Goal: Transaction & Acquisition: Book appointment/travel/reservation

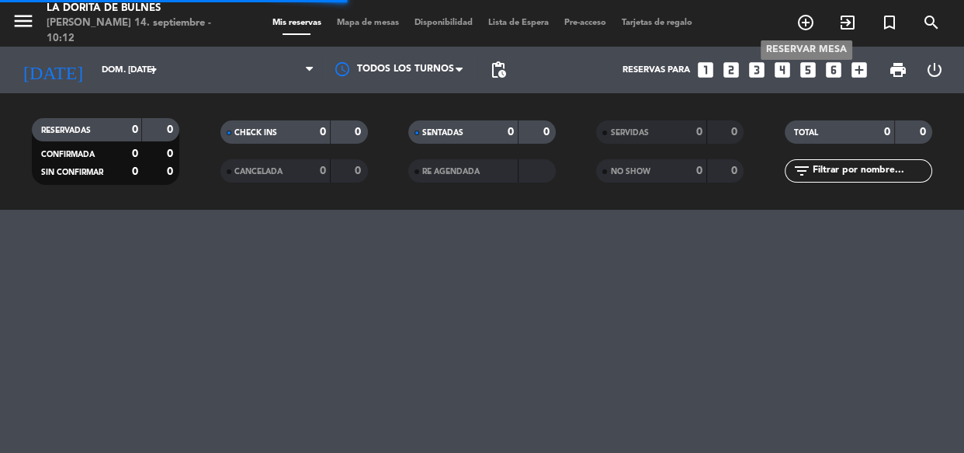
click at [803, 19] on icon "add_circle_outline" at bounding box center [806, 22] width 19 height 19
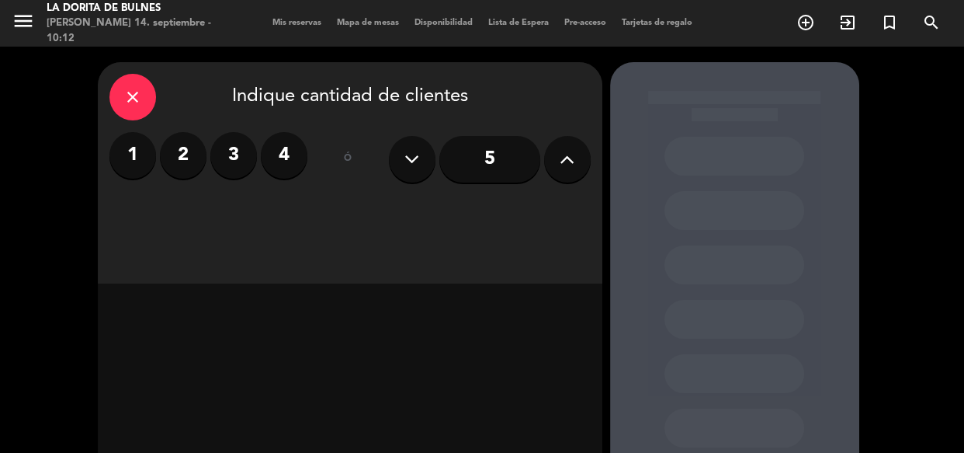
click at [188, 158] on label "2" at bounding box center [183, 155] width 47 height 47
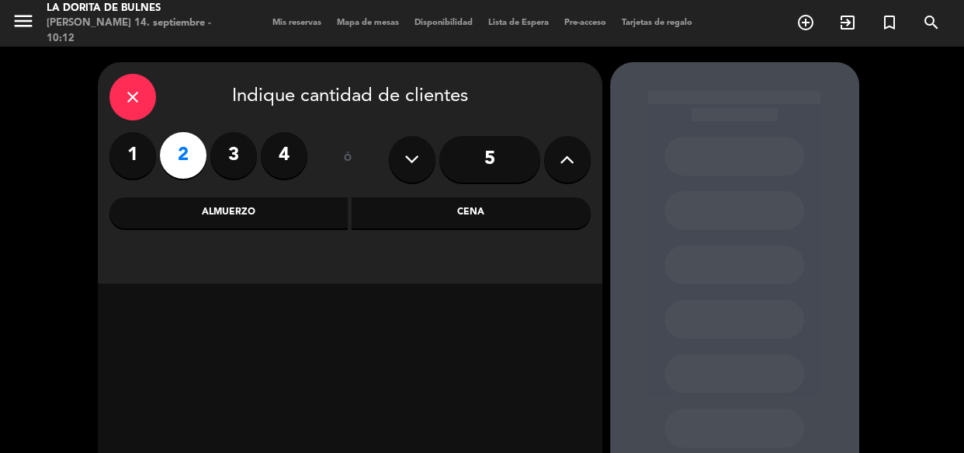
click at [222, 221] on div "Almuerzo" at bounding box center [228, 212] width 239 height 31
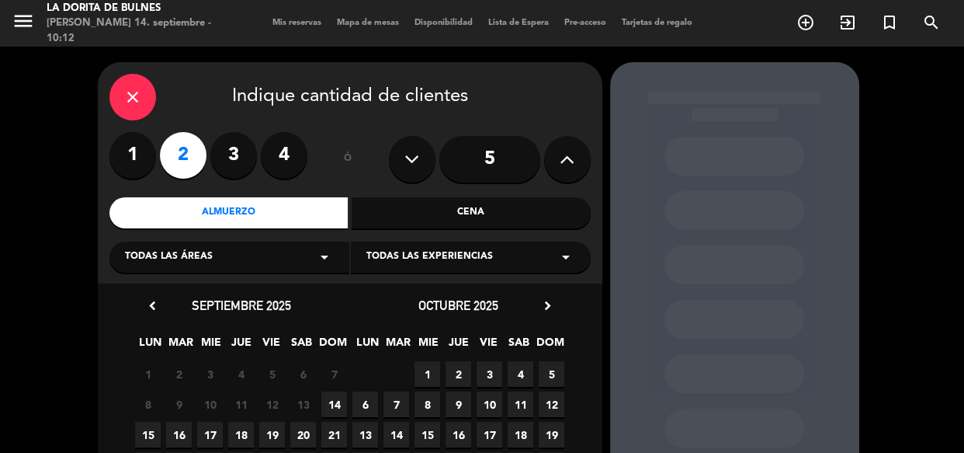
click at [336, 411] on span "14" at bounding box center [334, 404] width 26 height 26
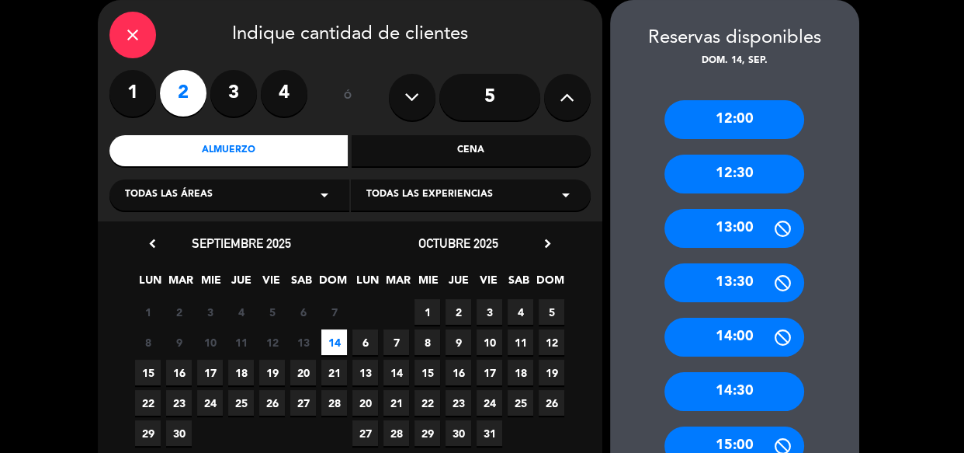
click at [734, 186] on div "12:30" at bounding box center [735, 173] width 140 height 39
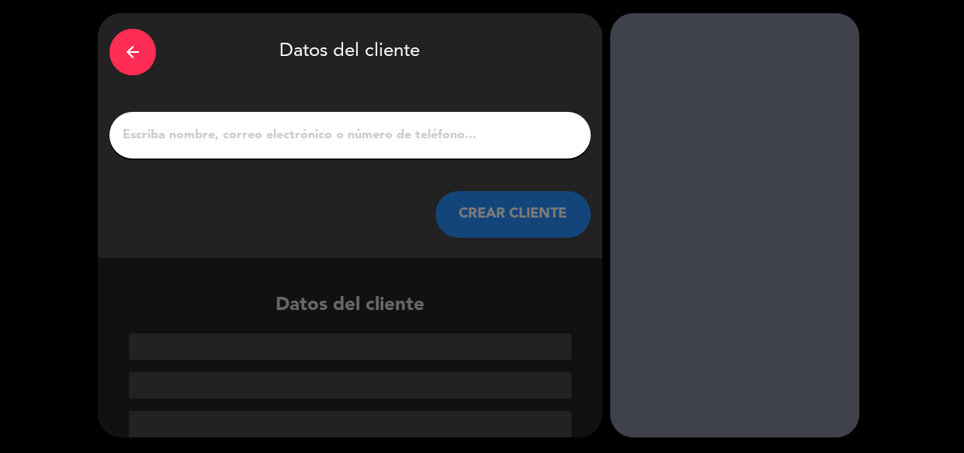
click at [262, 141] on input "1" at bounding box center [350, 135] width 458 height 22
type input "a"
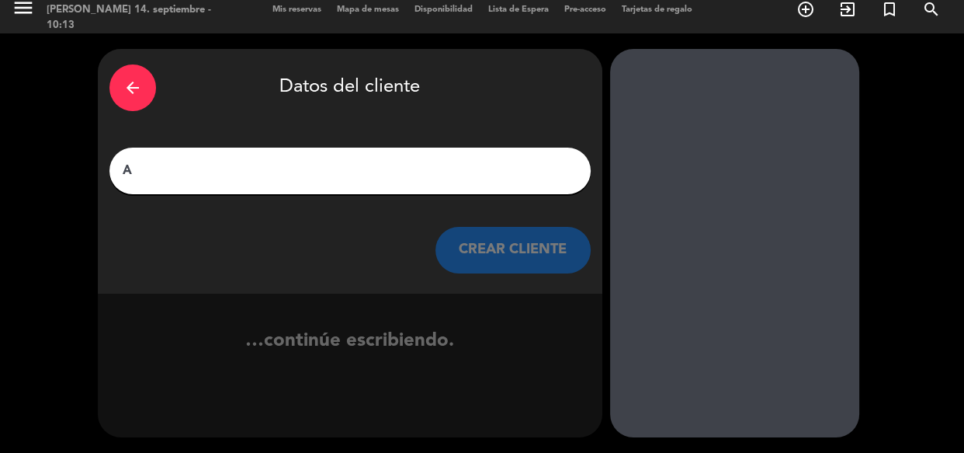
scroll to position [13, 0]
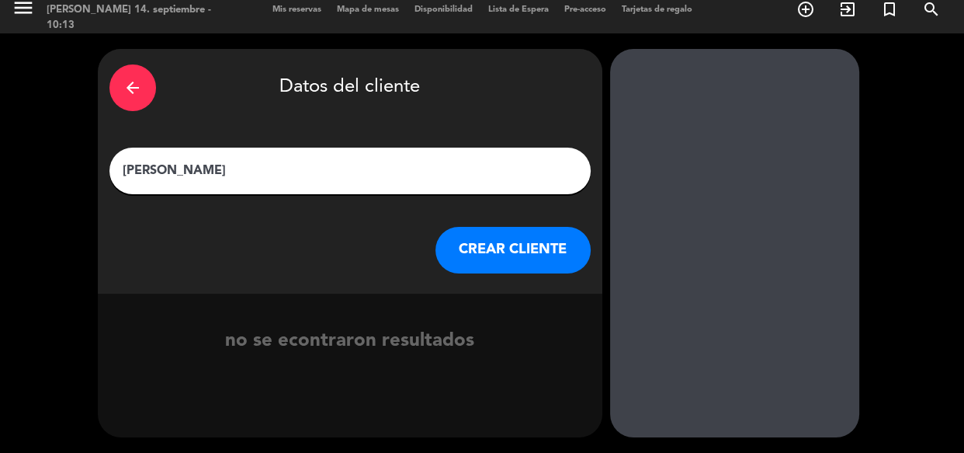
type input "[PERSON_NAME]"
click at [479, 275] on div "arrow_back Datos del cliente [PERSON_NAME] [PERSON_NAME] CLIENTE" at bounding box center [350, 171] width 505 height 245
click at [510, 254] on button "CREAR CLIENTE" at bounding box center [513, 250] width 155 height 47
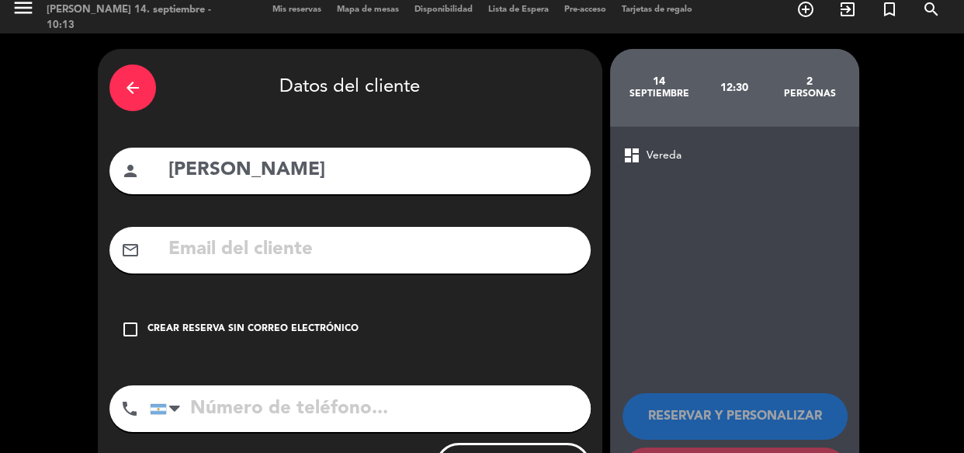
click at [132, 330] on icon "check_box_outline_blank" at bounding box center [130, 329] width 19 height 19
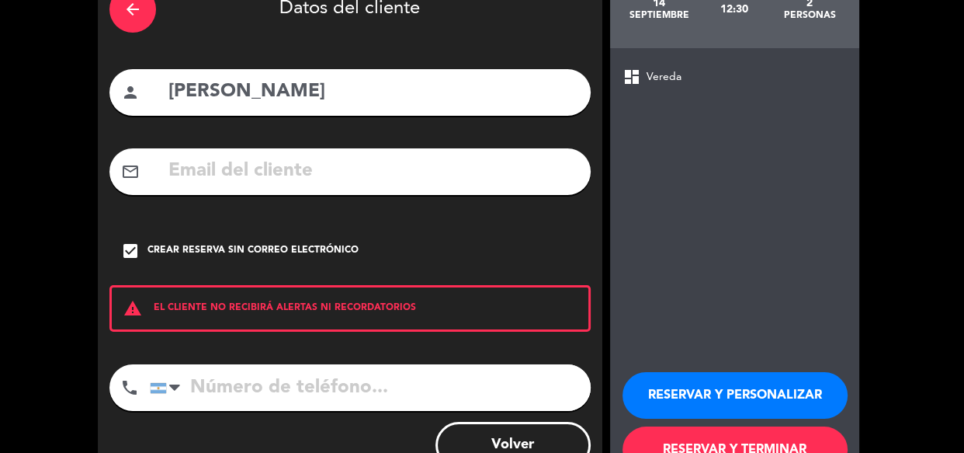
scroll to position [146, 0]
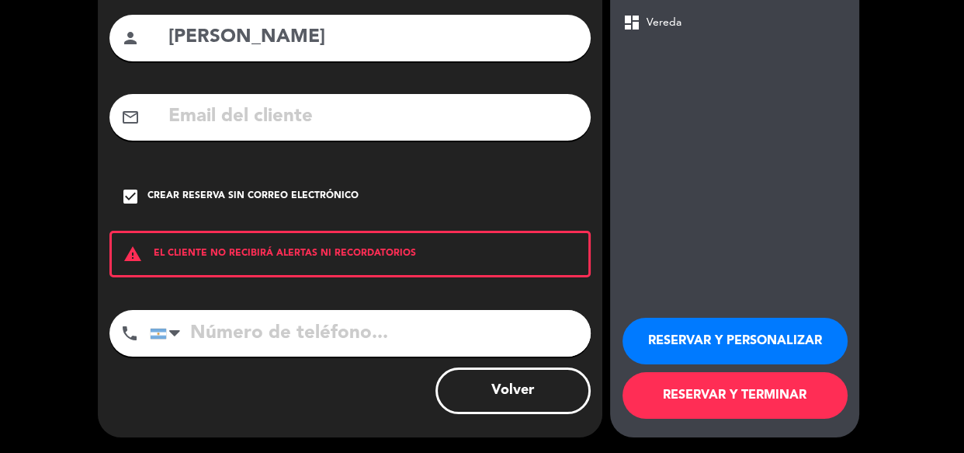
click at [675, 330] on button "RESERVAR Y PERSONALIZAR" at bounding box center [735, 341] width 225 height 47
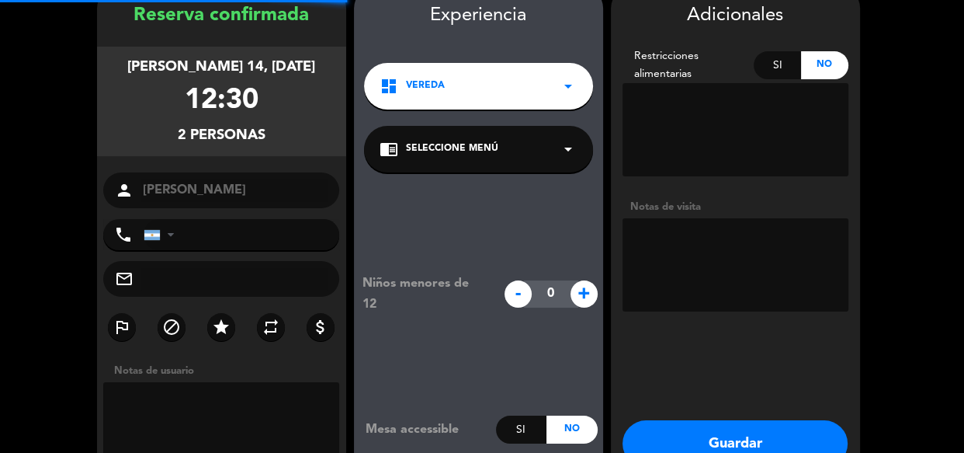
scroll to position [62, 0]
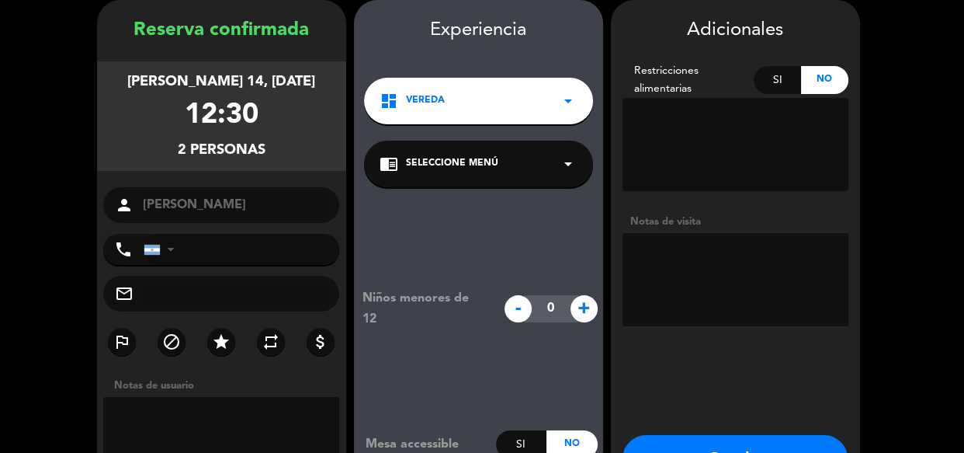
click at [741, 266] on textarea at bounding box center [736, 279] width 226 height 93
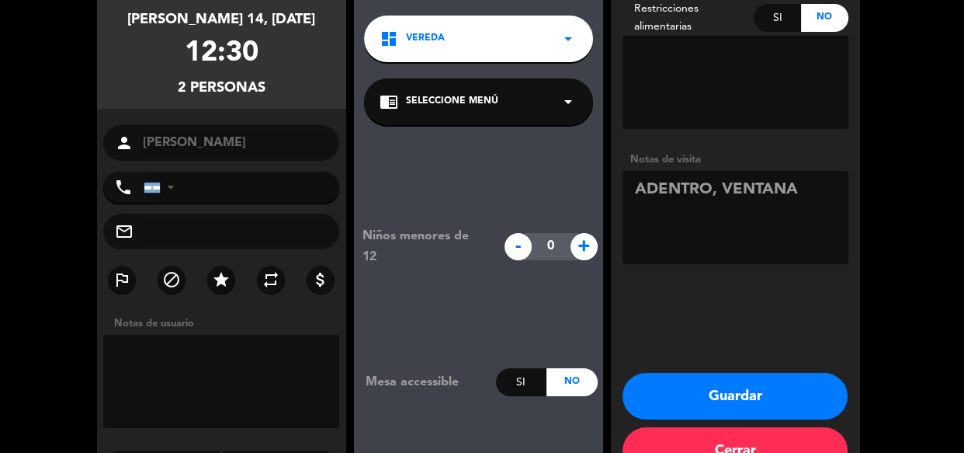
scroll to position [168, 0]
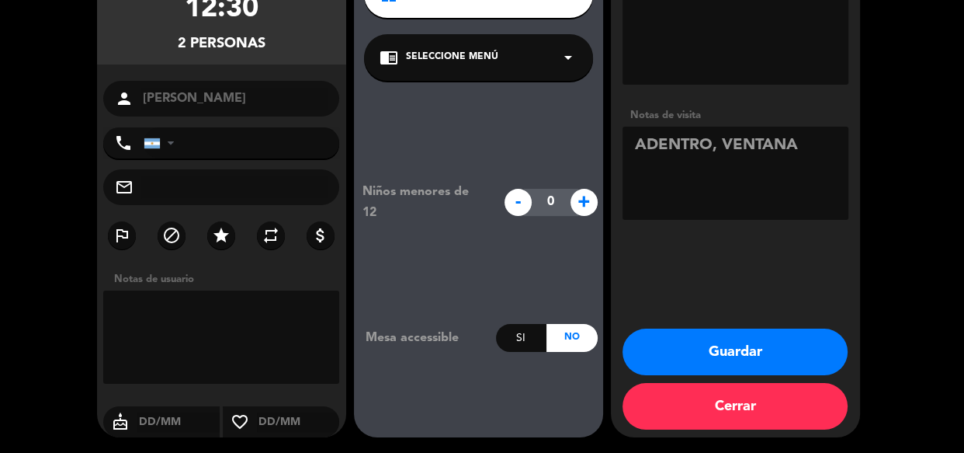
type textarea "ADENTRO, VENTANA"
click at [772, 350] on button "Guardar" at bounding box center [735, 351] width 225 height 47
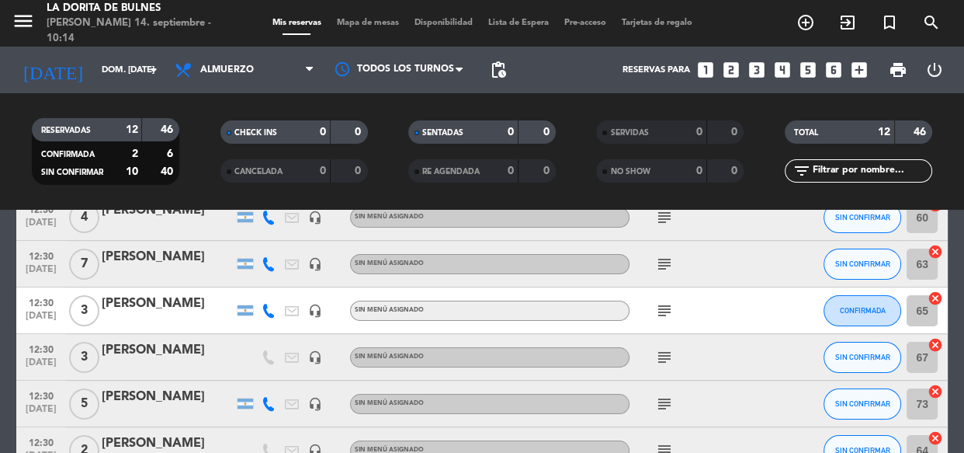
scroll to position [204, 0]
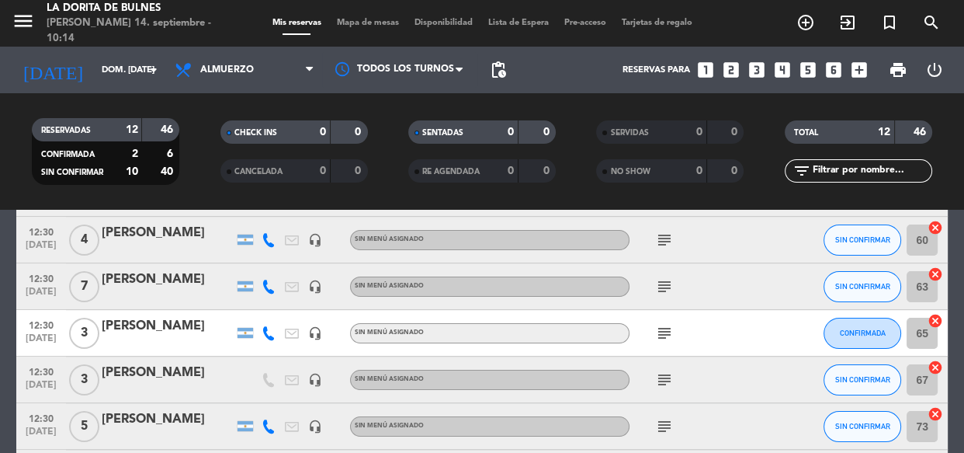
click at [667, 288] on icon "subject" at bounding box center [664, 286] width 19 height 19
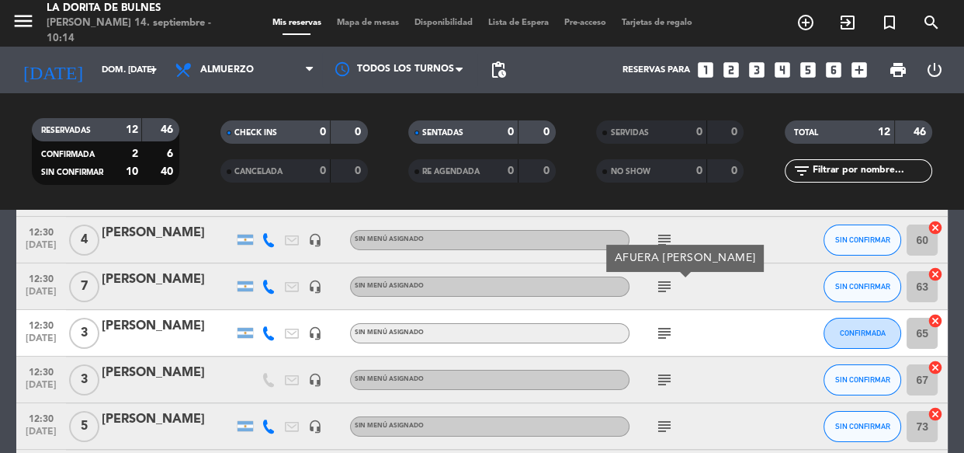
click at [667, 288] on icon "subject" at bounding box center [664, 286] width 19 height 19
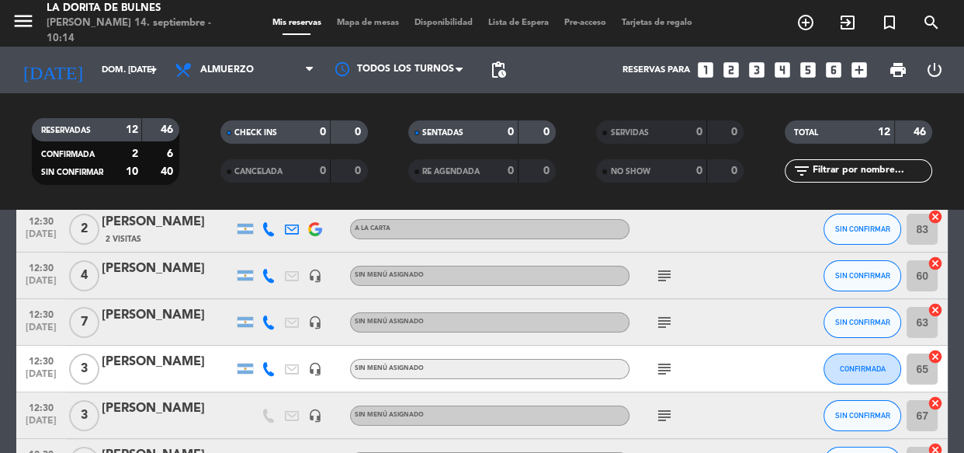
scroll to position [134, 0]
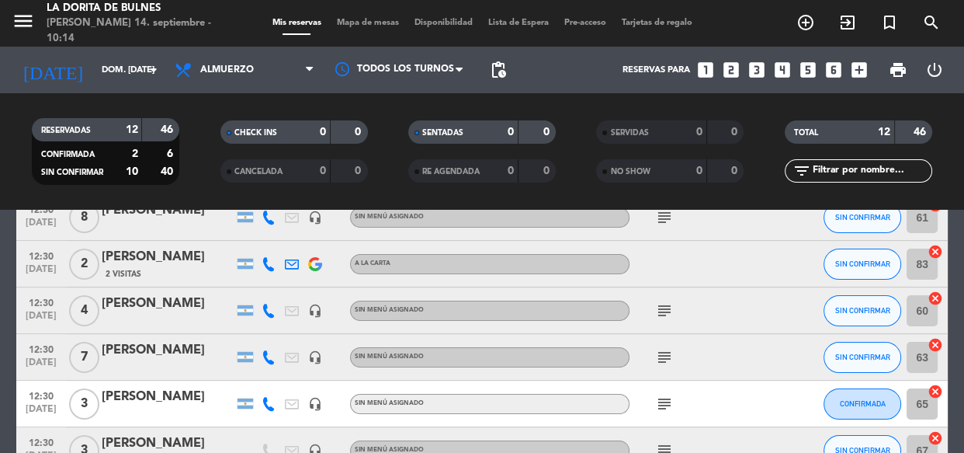
click at [182, 308] on div "[PERSON_NAME]" at bounding box center [168, 303] width 132 height 20
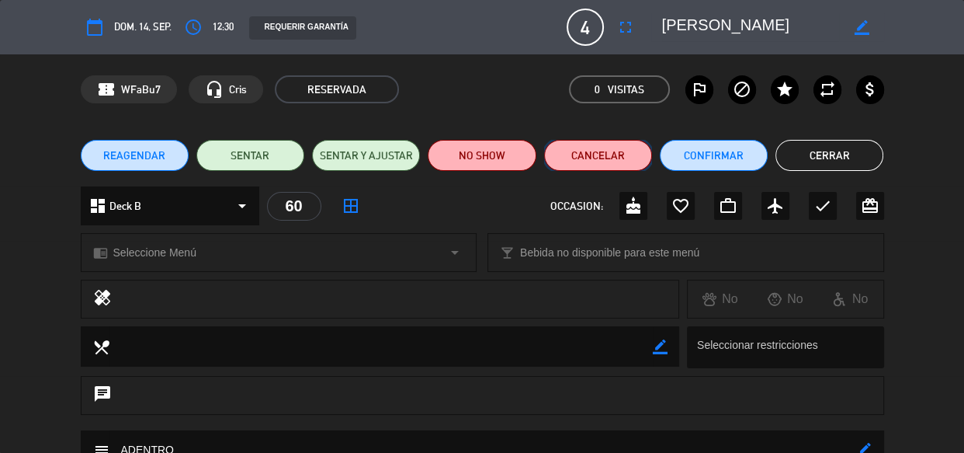
click at [609, 163] on button "Cancelar" at bounding box center [598, 155] width 108 height 31
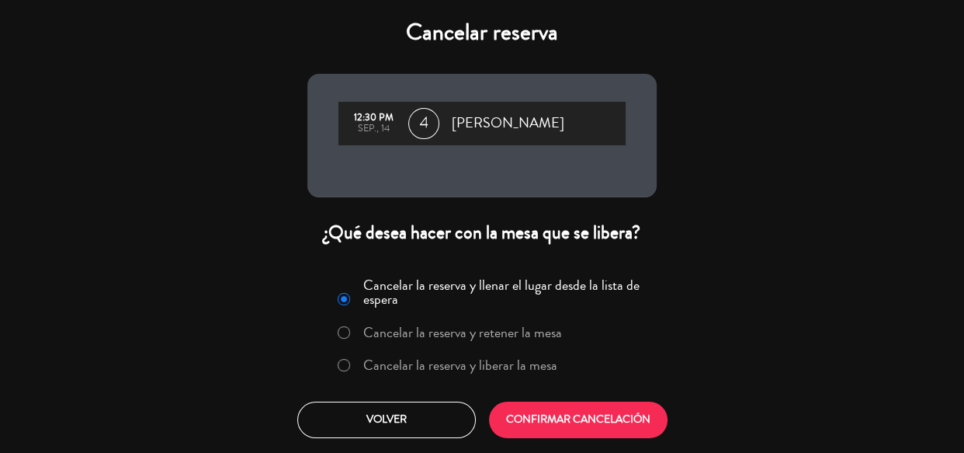
click at [382, 366] on label "Cancelar la reserva y liberar la mesa" at bounding box center [460, 365] width 194 height 14
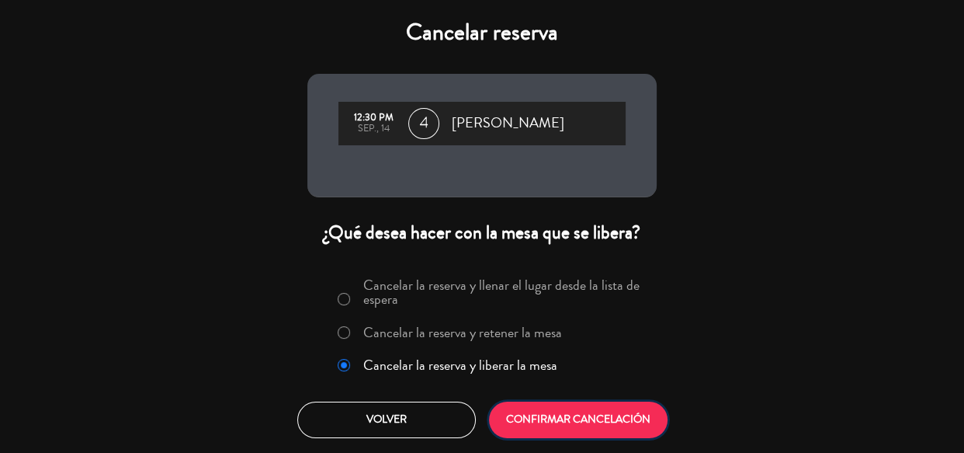
click at [550, 424] on button "CONFIRMAR CANCELACIÓN" at bounding box center [578, 419] width 179 height 36
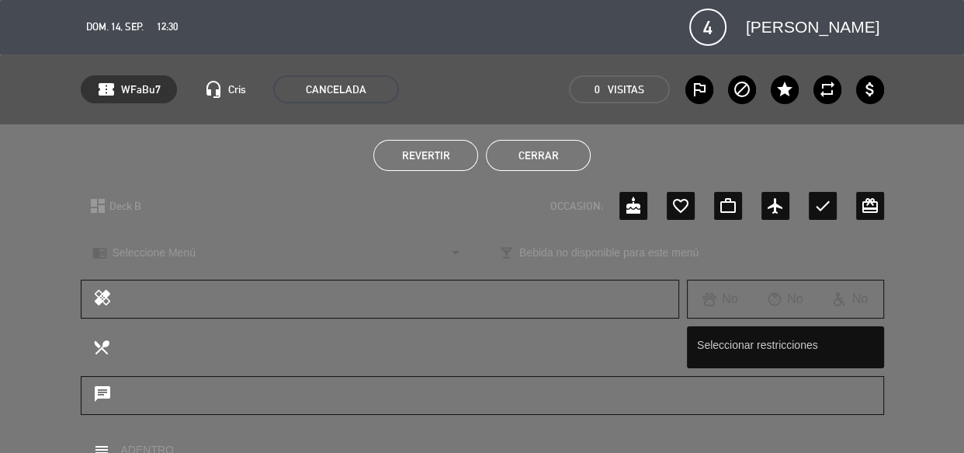
click at [553, 158] on button "Cerrar" at bounding box center [538, 155] width 105 height 31
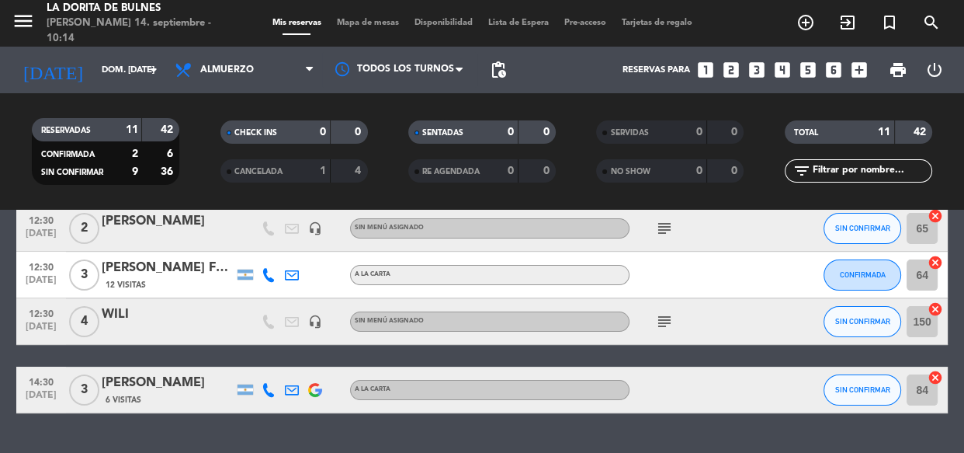
scroll to position [370, 0]
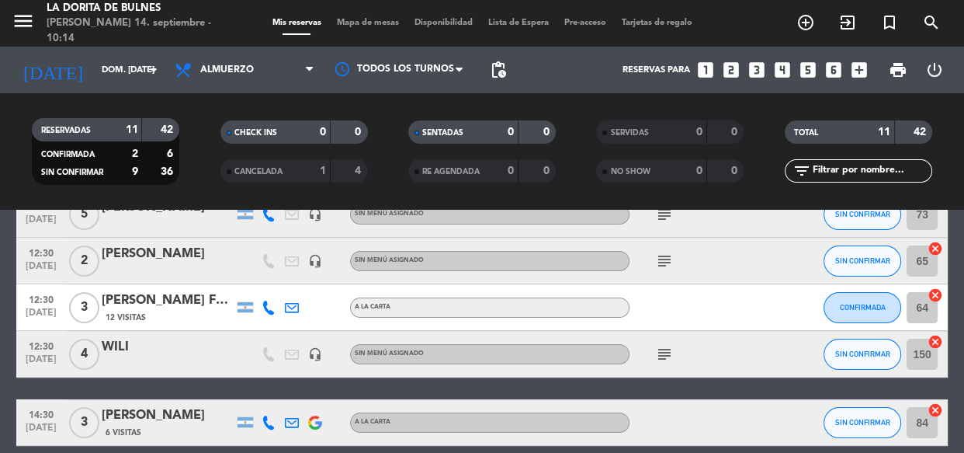
click at [663, 252] on icon "subject" at bounding box center [664, 261] width 19 height 19
click at [660, 350] on icon "subject" at bounding box center [664, 354] width 19 height 19
click at [674, 256] on span "subject" at bounding box center [664, 261] width 23 height 19
click at [667, 260] on icon "subject" at bounding box center [664, 261] width 19 height 19
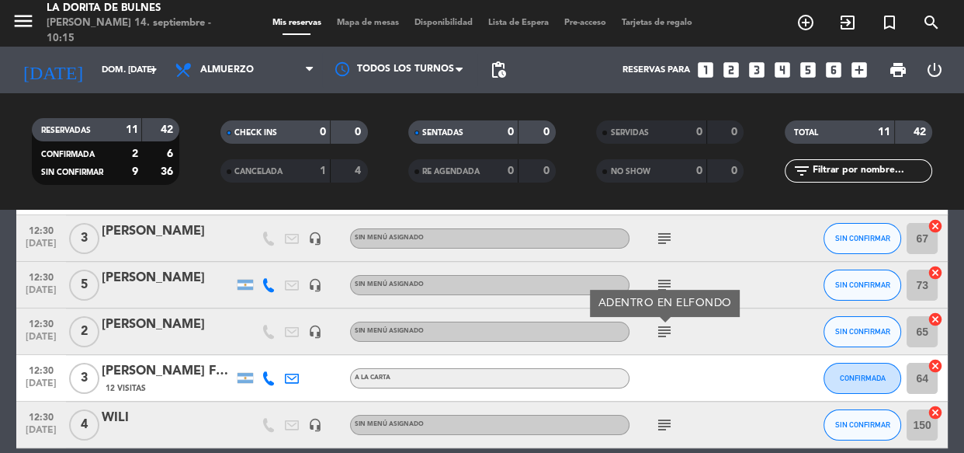
click at [665, 293] on div "ADENTRO EN ELFONDO" at bounding box center [665, 303] width 150 height 27
click at [666, 286] on icon "subject" at bounding box center [664, 285] width 19 height 19
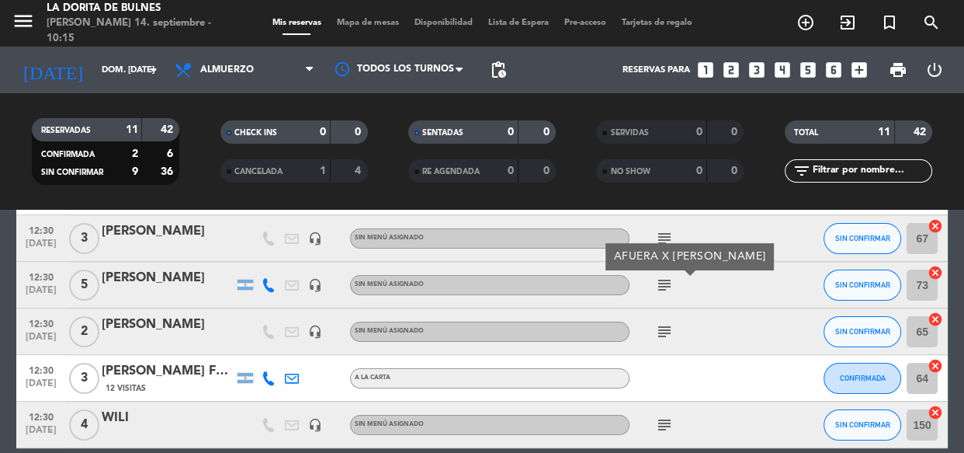
click at [665, 232] on icon "subject" at bounding box center [664, 238] width 19 height 19
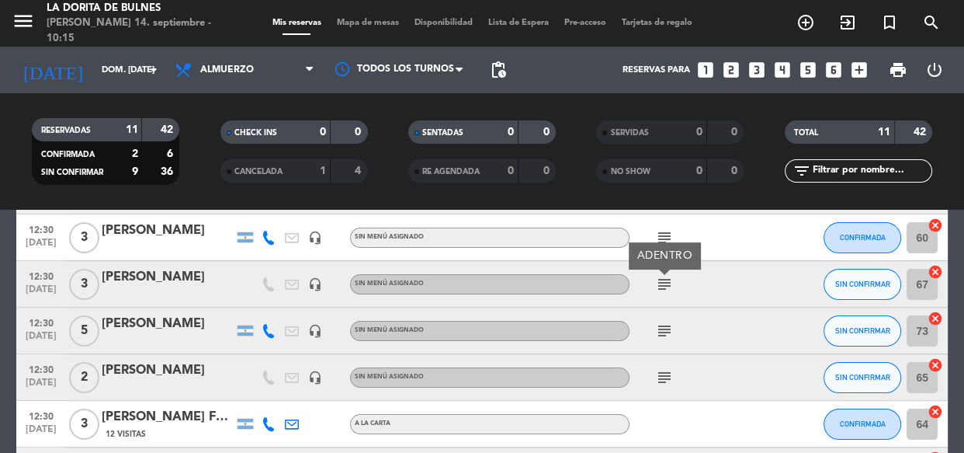
scroll to position [228, 0]
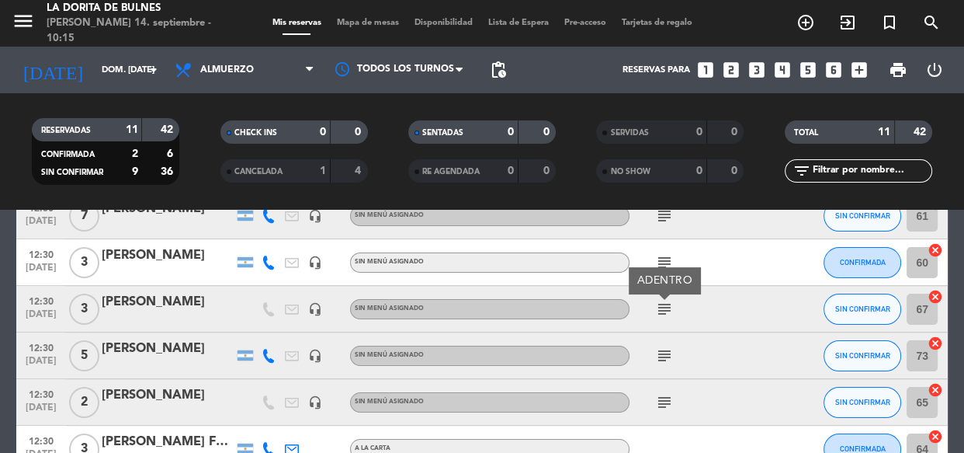
click at [665, 259] on icon "subject" at bounding box center [664, 262] width 19 height 19
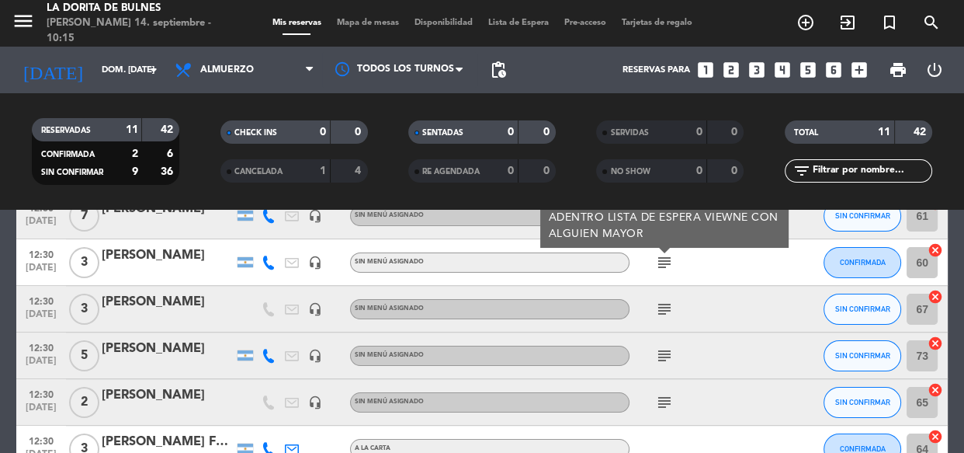
scroll to position [158, 0]
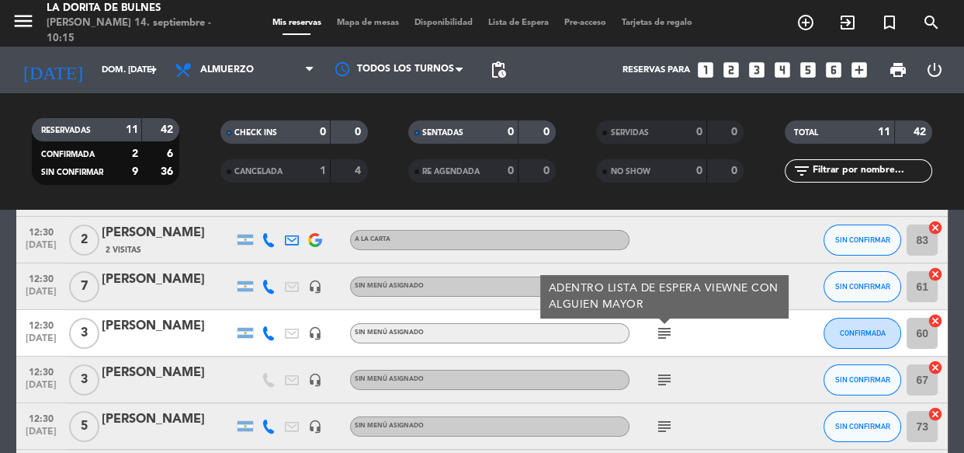
drag, startPoint x: 665, startPoint y: 259, endPoint x: 619, endPoint y: 369, distance: 119.7
drag, startPoint x: 619, startPoint y: 369, endPoint x: 727, endPoint y: 408, distance: 115.4
click at [727, 408] on div "subject" at bounding box center [700, 426] width 140 height 46
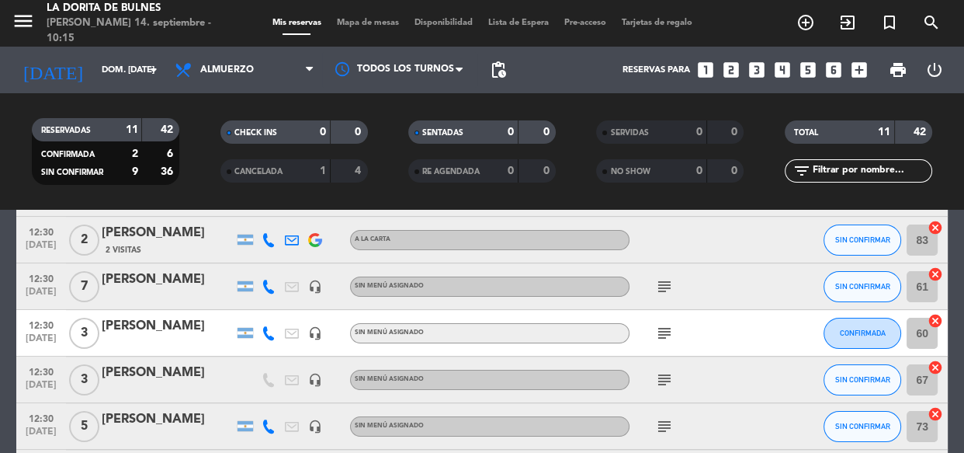
click at [658, 328] on icon "subject" at bounding box center [664, 333] width 19 height 19
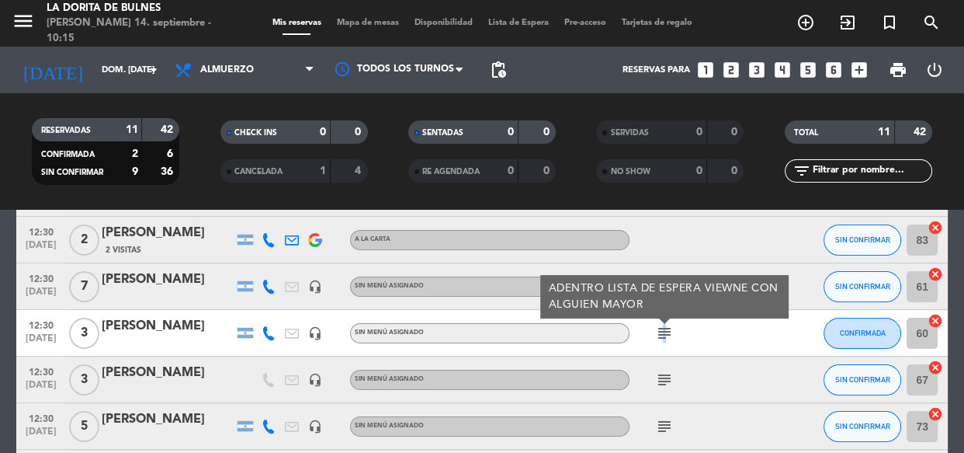
click at [662, 331] on icon "subject" at bounding box center [664, 333] width 19 height 19
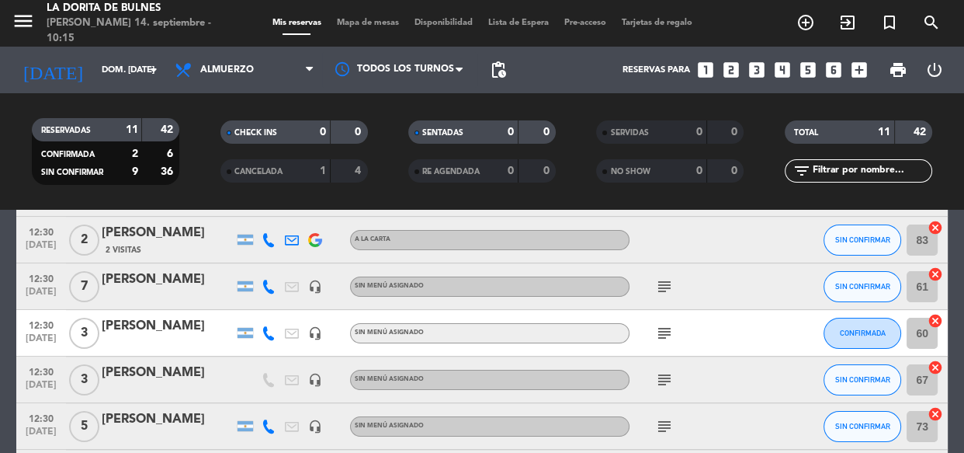
click at [665, 280] on icon "subject" at bounding box center [664, 286] width 19 height 19
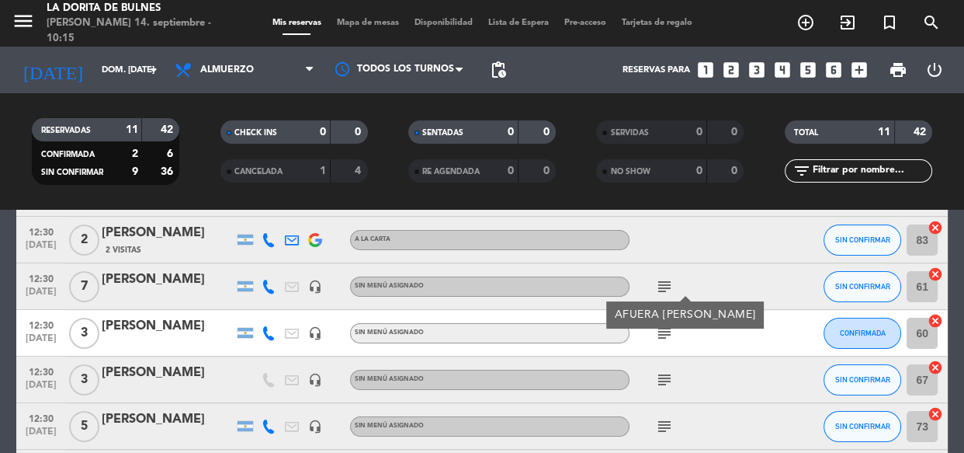
click at [665, 280] on icon "subject" at bounding box center [664, 286] width 19 height 19
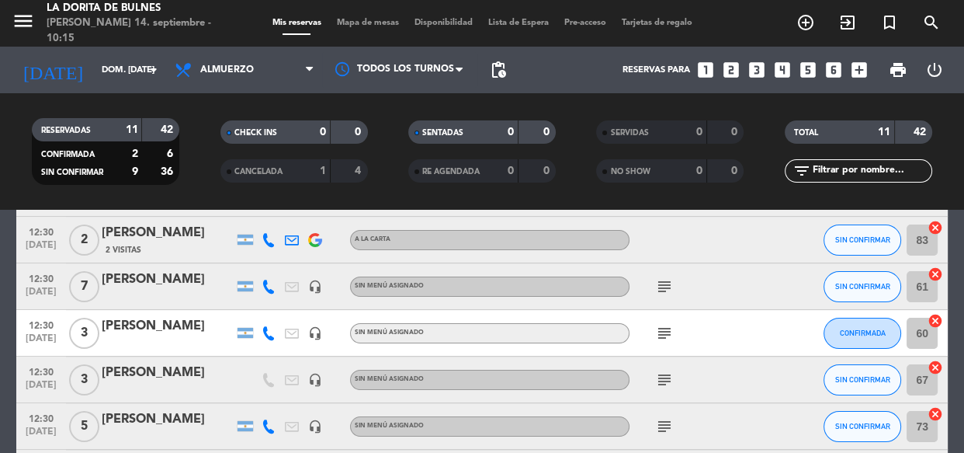
click at [665, 280] on icon "subject" at bounding box center [664, 286] width 19 height 19
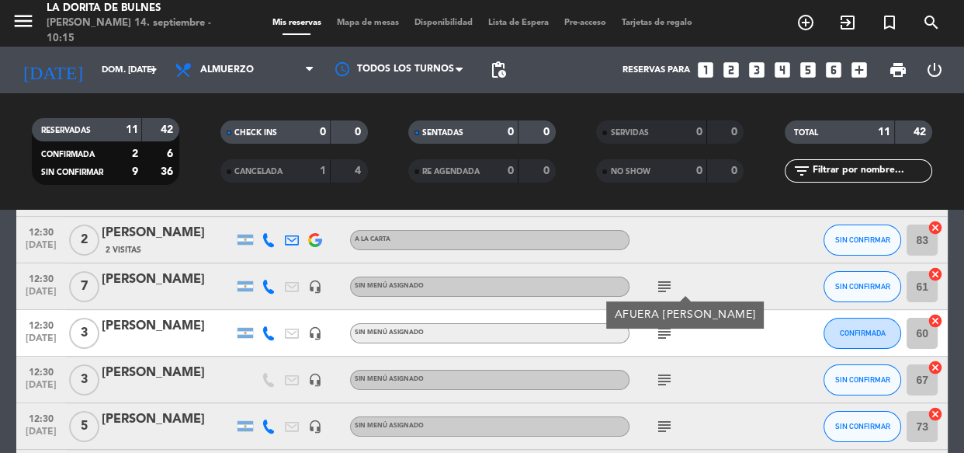
click at [665, 280] on icon "subject" at bounding box center [664, 286] width 19 height 19
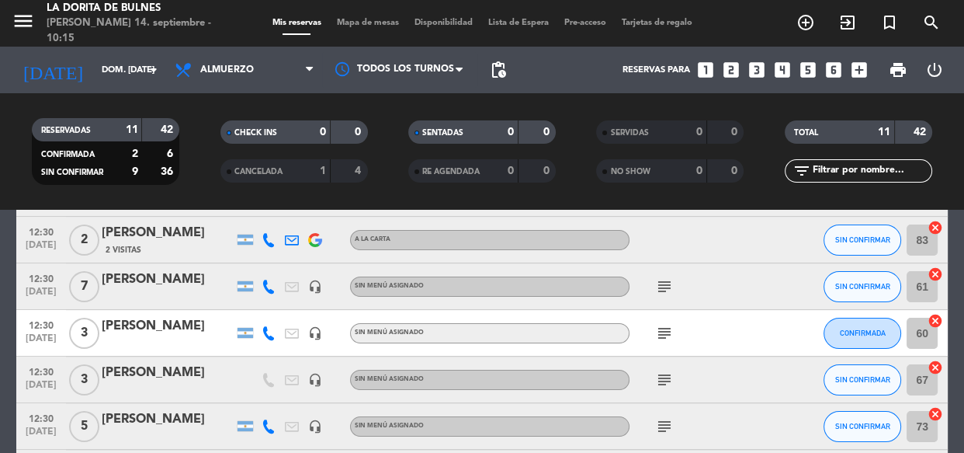
drag, startPoint x: 665, startPoint y: 280, endPoint x: 654, endPoint y: 283, distance: 10.6
click at [655, 283] on icon "subject" at bounding box center [664, 286] width 19 height 19
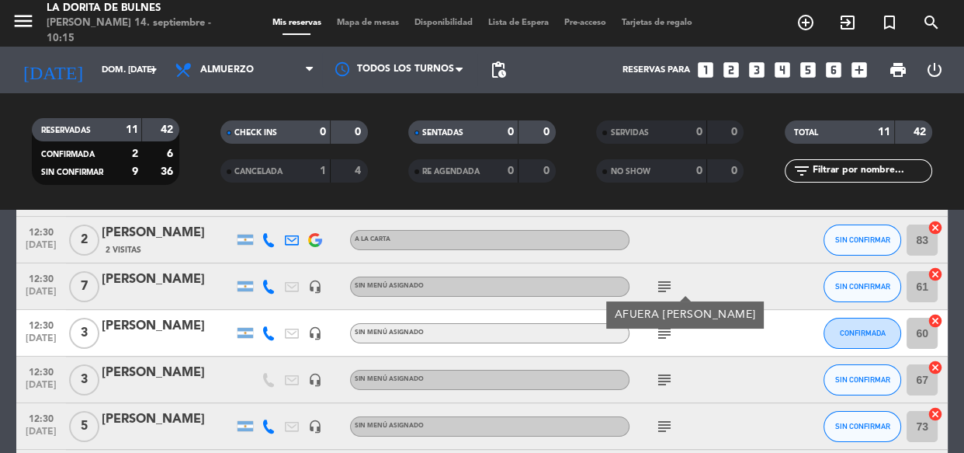
click at [658, 283] on icon "subject" at bounding box center [664, 286] width 19 height 19
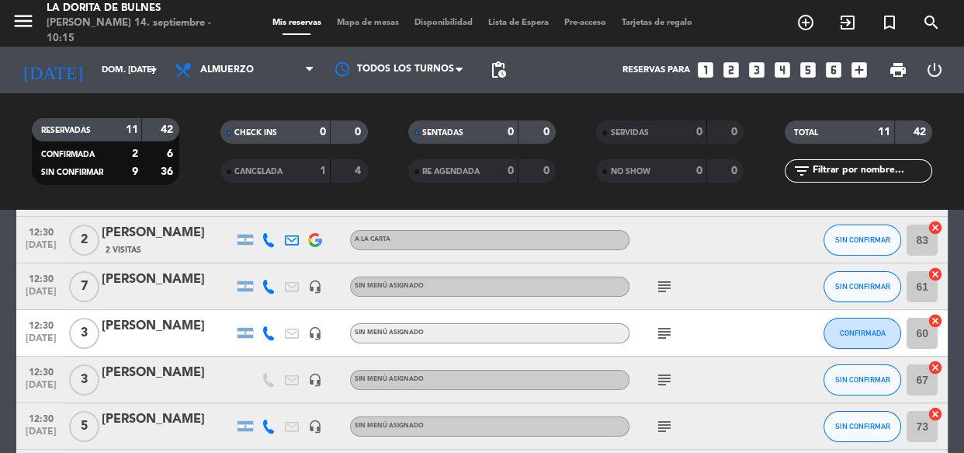
scroll to position [87, 0]
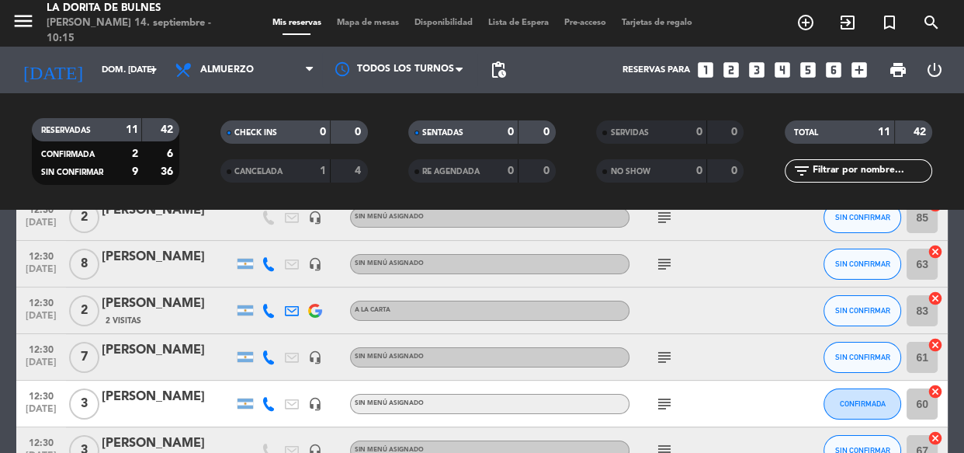
click at [662, 273] on div "subject" at bounding box center [700, 264] width 140 height 46
click at [665, 271] on icon "subject" at bounding box center [664, 264] width 19 height 19
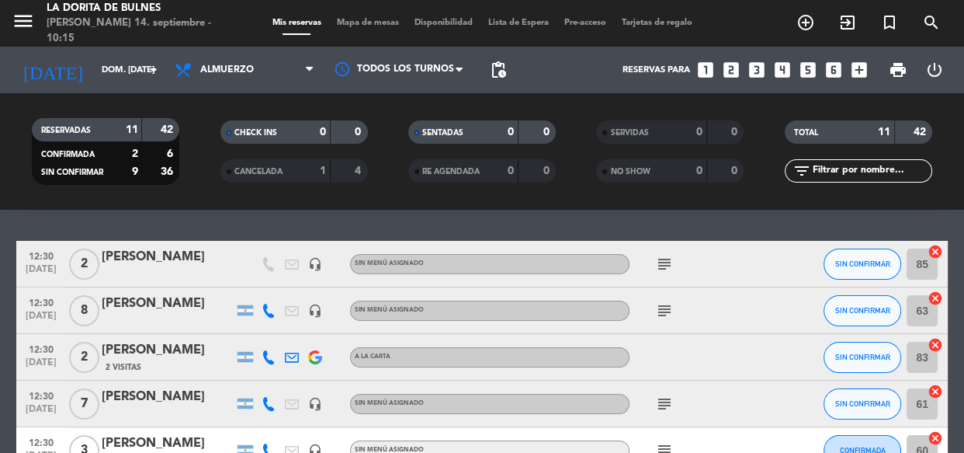
scroll to position [16, 0]
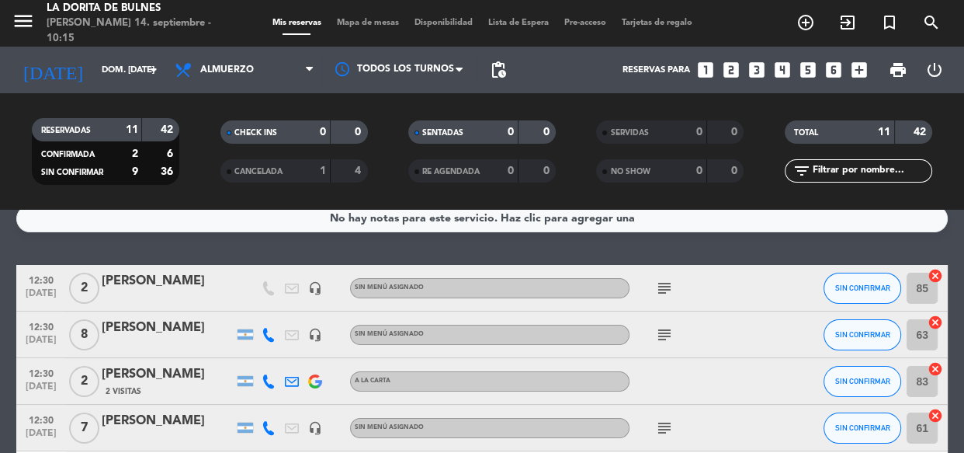
click at [667, 286] on icon "subject" at bounding box center [664, 288] width 19 height 19
click at [659, 339] on icon "subject" at bounding box center [664, 334] width 19 height 19
click at [813, 21] on icon "add_circle_outline" at bounding box center [806, 22] width 19 height 19
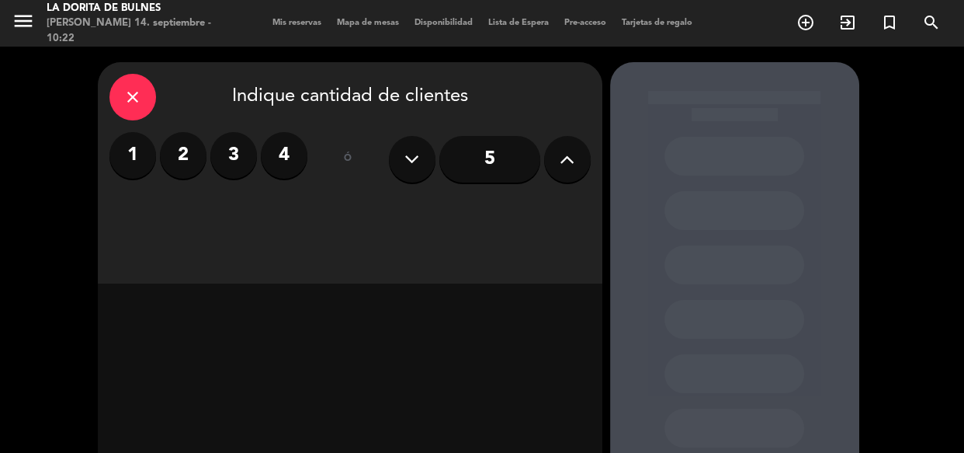
click at [553, 165] on button at bounding box center [567, 159] width 47 height 47
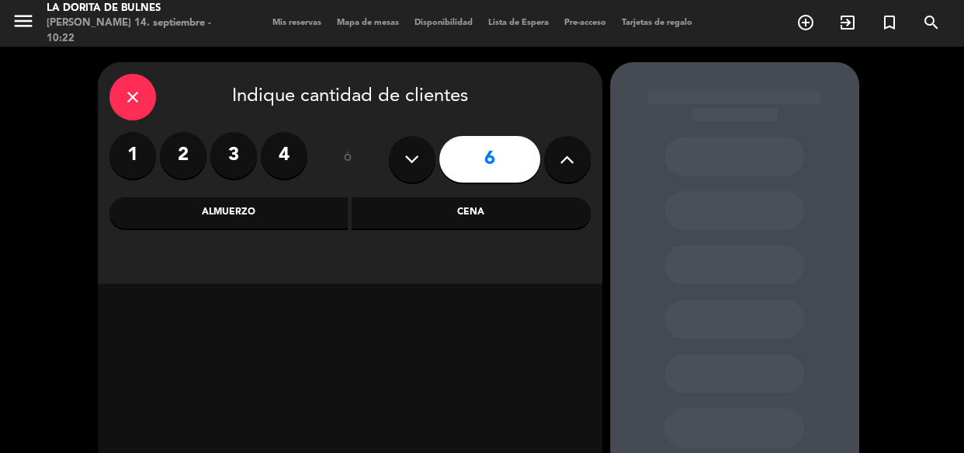
click at [252, 230] on div "close Indique cantidad de clientes 1 2 3 4 ó 6 Almuerzo Cena" at bounding box center [350, 172] width 505 height 221
click at [264, 219] on div "Almuerzo" at bounding box center [228, 212] width 239 height 31
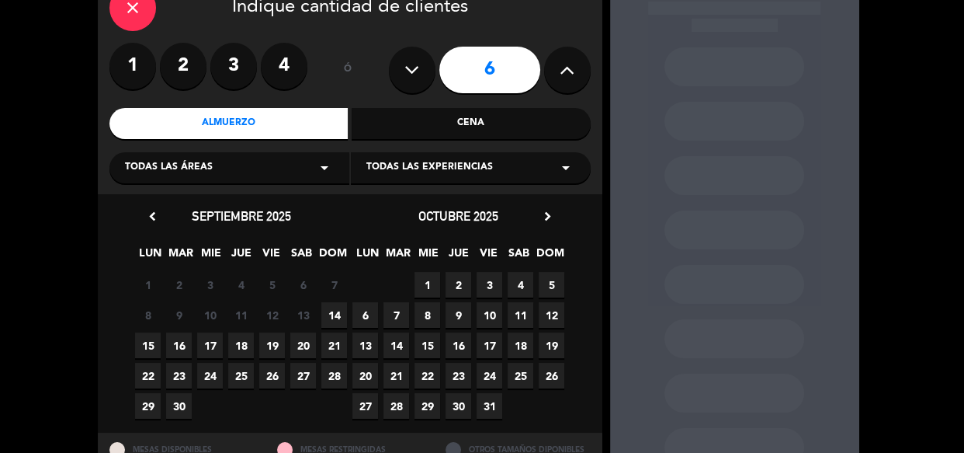
scroll to position [141, 0]
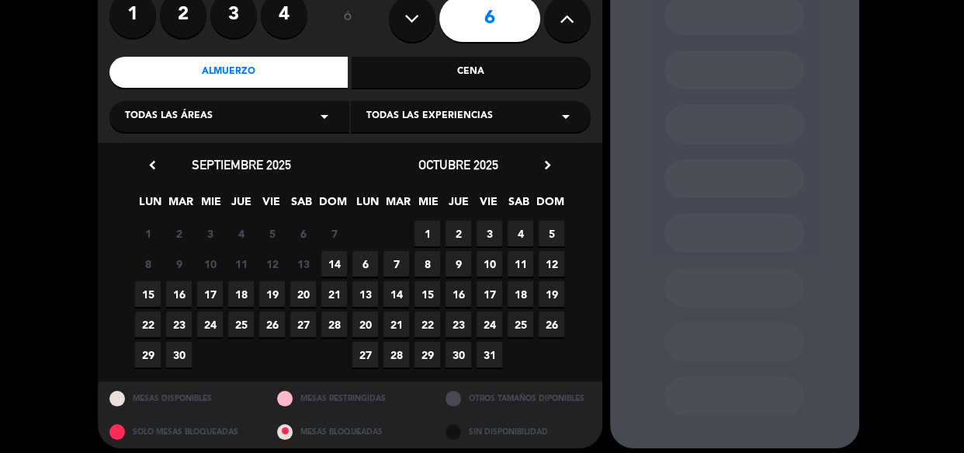
click at [341, 266] on span "14" at bounding box center [334, 264] width 26 height 26
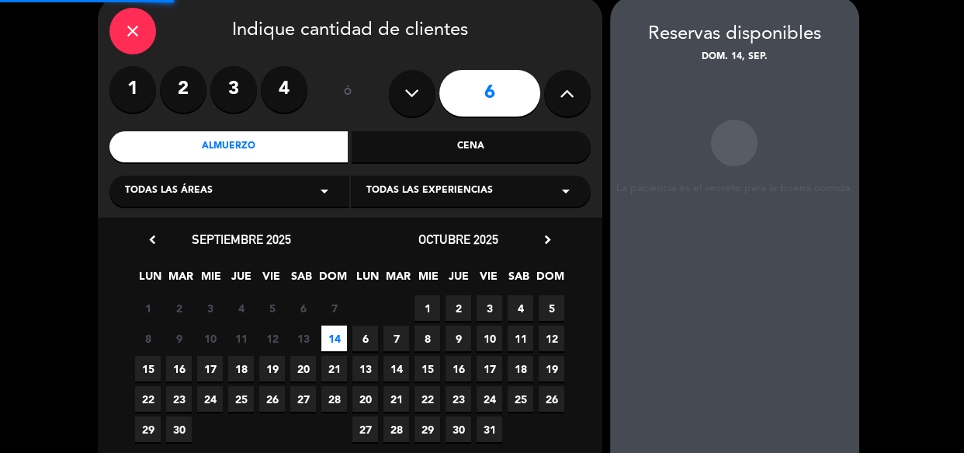
scroll to position [62, 0]
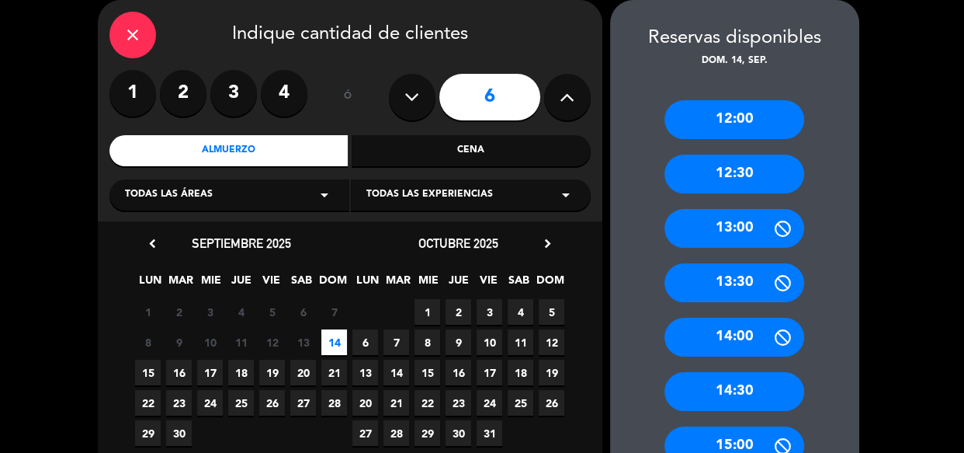
click at [751, 178] on div "12:30" at bounding box center [735, 173] width 140 height 39
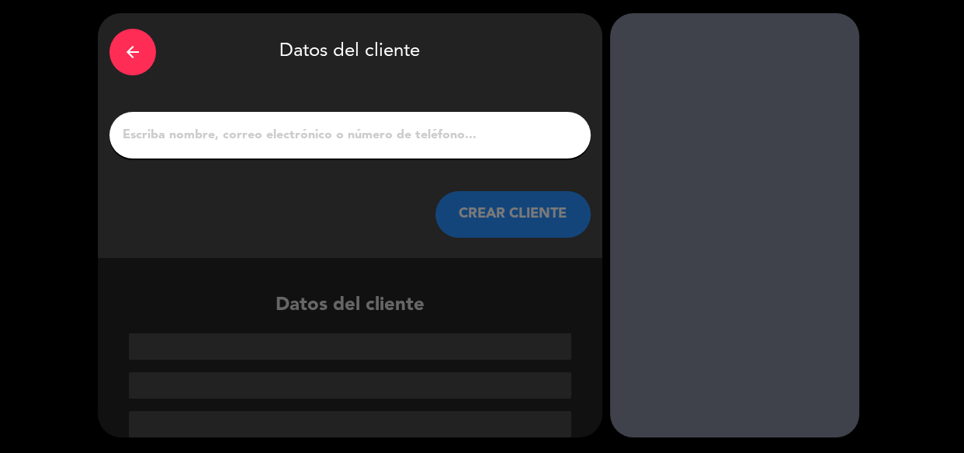
click at [352, 146] on div at bounding box center [349, 135] width 481 height 47
click at [532, 145] on input "1" at bounding box center [350, 135] width 458 height 22
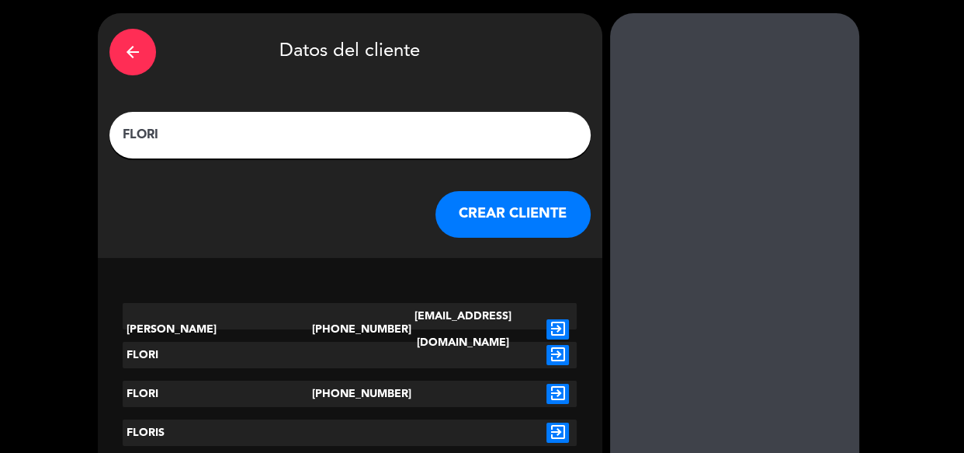
type input "FLORI"
click at [556, 356] on icon "exit_to_app" at bounding box center [558, 355] width 23 height 20
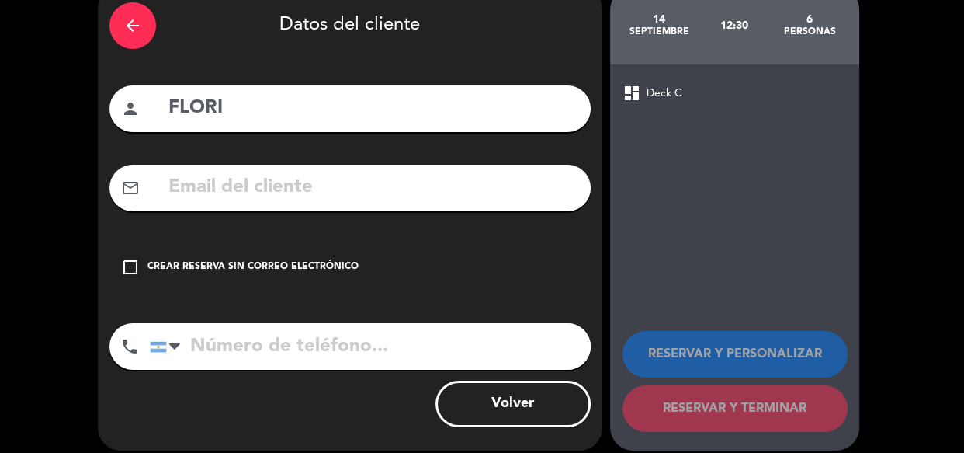
scroll to position [89, 0]
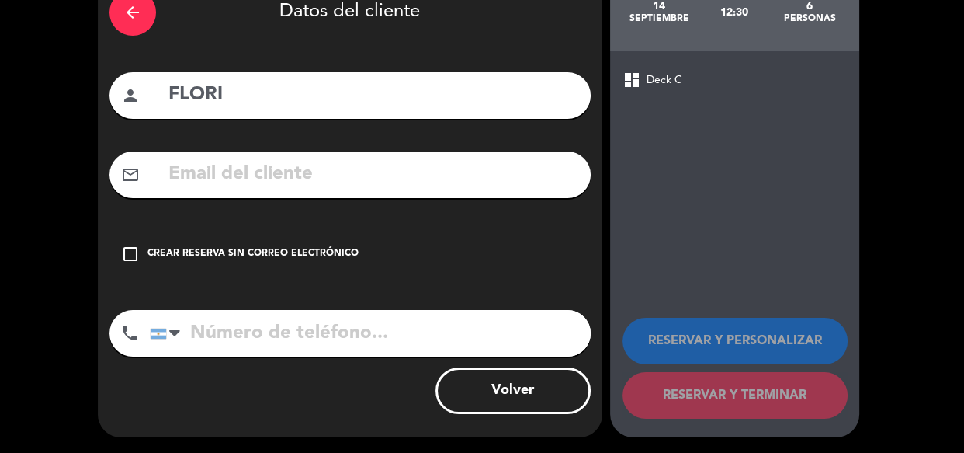
click at [146, 252] on div "check_box_outline_blank Crear reserva sin correo electrónico" at bounding box center [349, 254] width 481 height 47
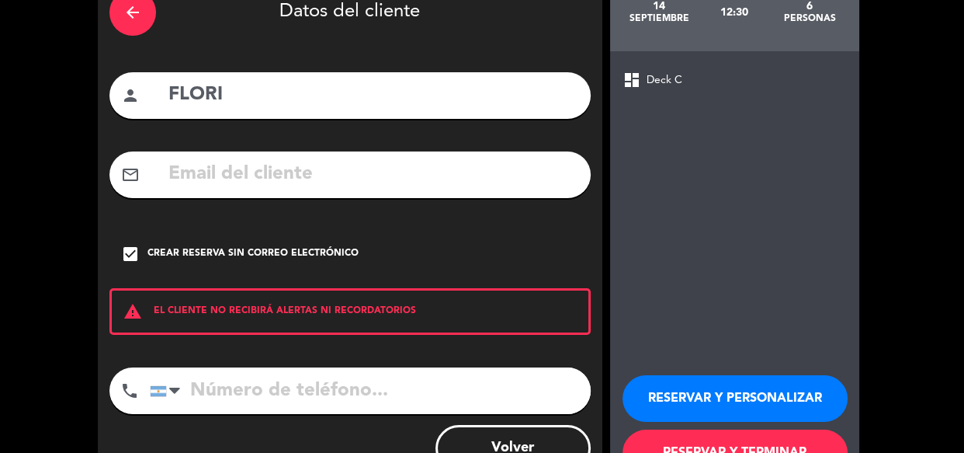
click at [720, 398] on button "RESERVAR Y PERSONALIZAR" at bounding box center [735, 398] width 225 height 47
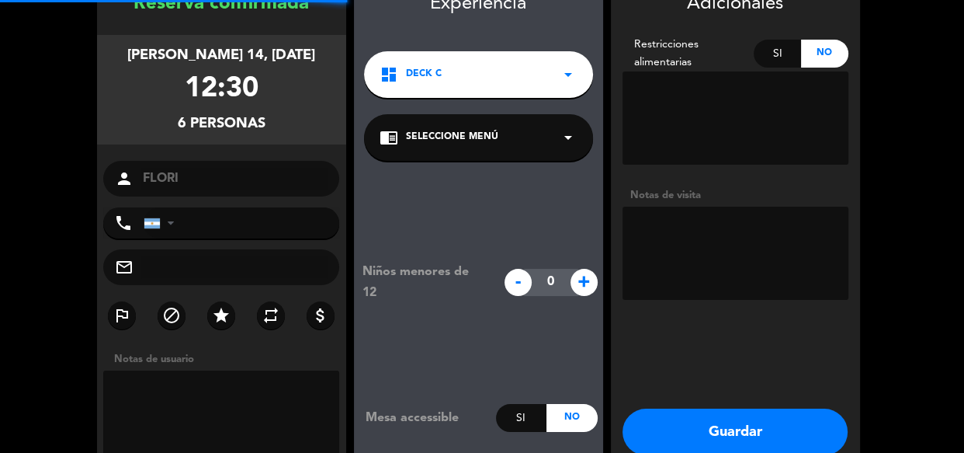
scroll to position [62, 0]
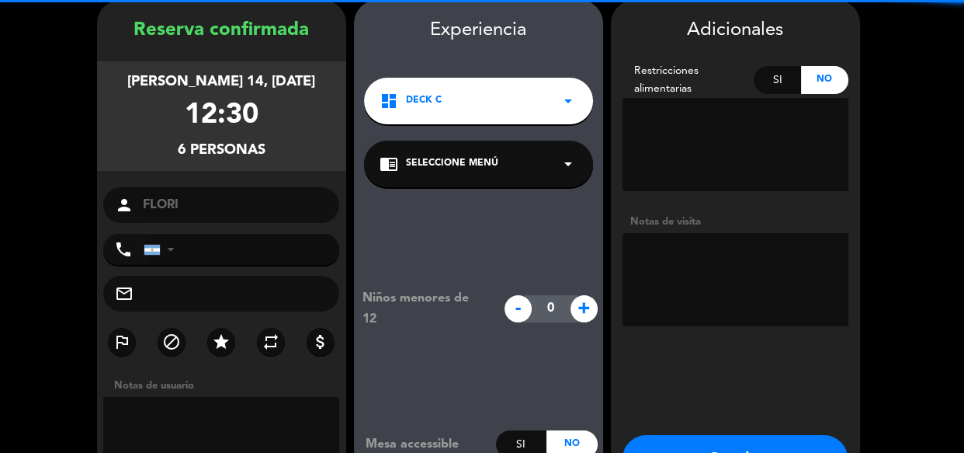
click at [696, 269] on textarea at bounding box center [736, 279] width 226 height 93
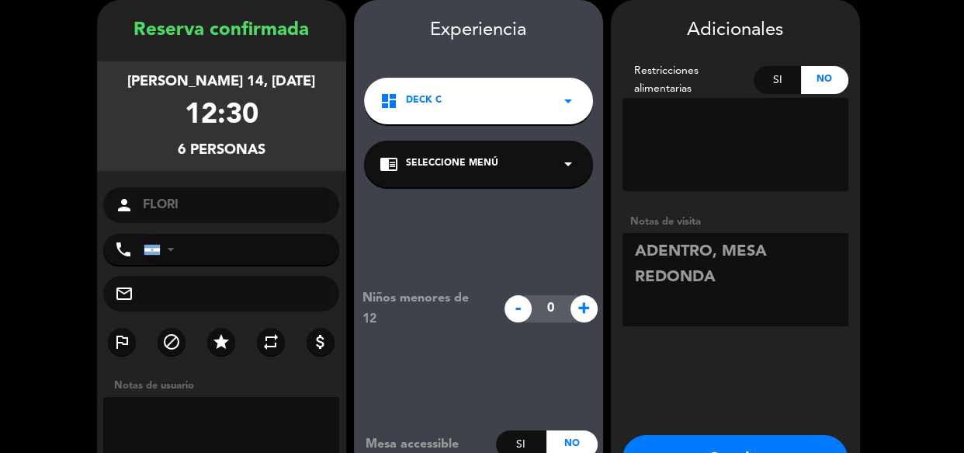
scroll to position [168, 0]
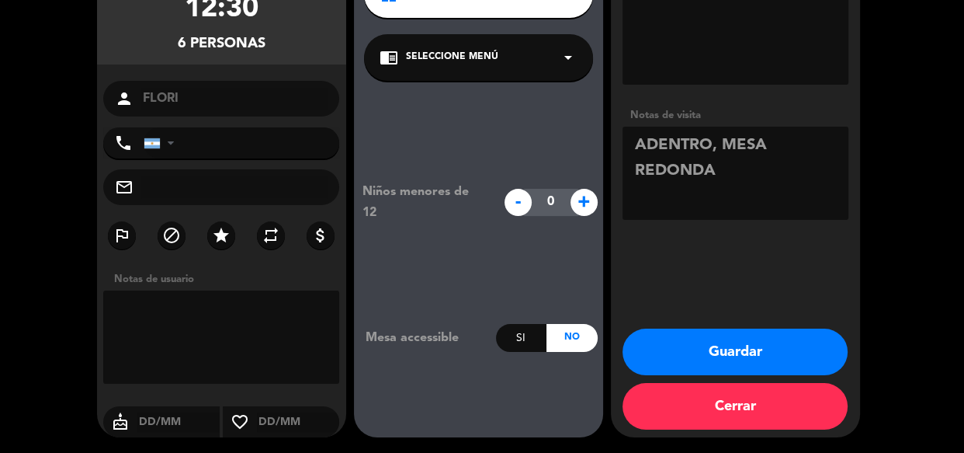
type textarea "ADENTRO, MESA REDONDA"
click at [704, 339] on button "Guardar" at bounding box center [735, 351] width 225 height 47
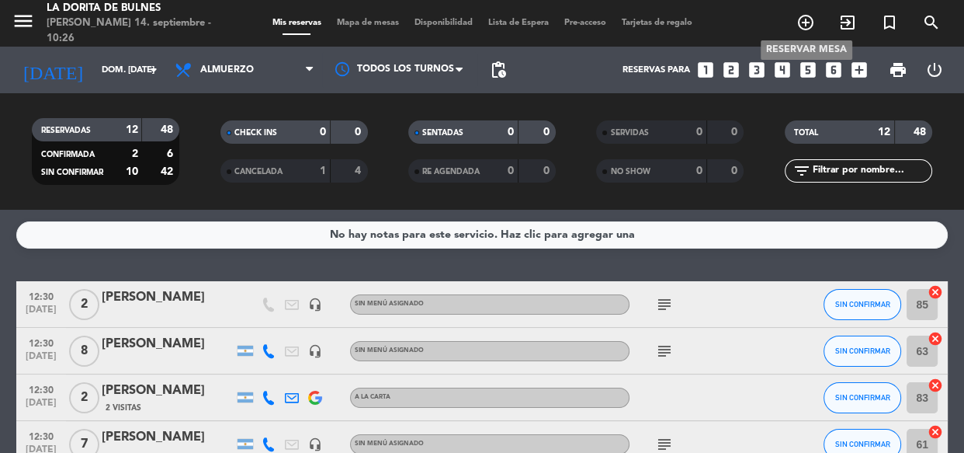
click at [803, 27] on icon "add_circle_outline" at bounding box center [806, 22] width 19 height 19
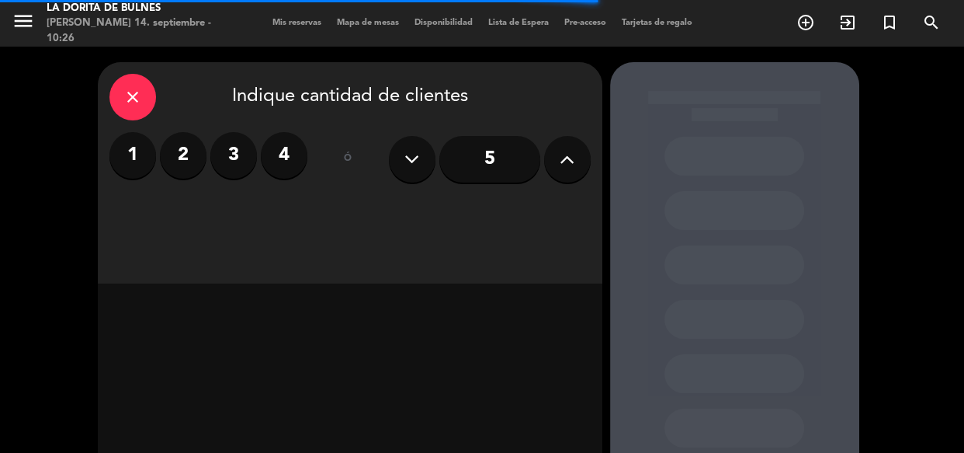
click at [555, 166] on button at bounding box center [567, 159] width 47 height 47
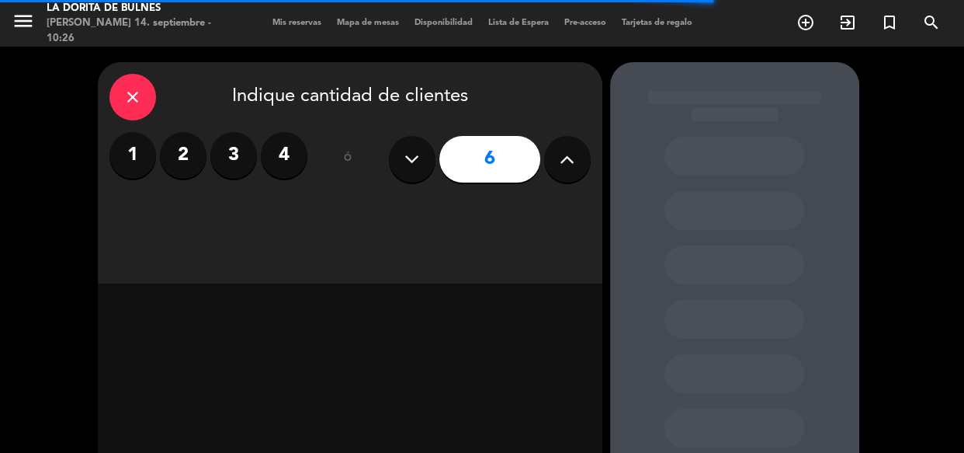
click at [467, 168] on input "6" at bounding box center [489, 159] width 101 height 47
